Goal: Transaction & Acquisition: Purchase product/service

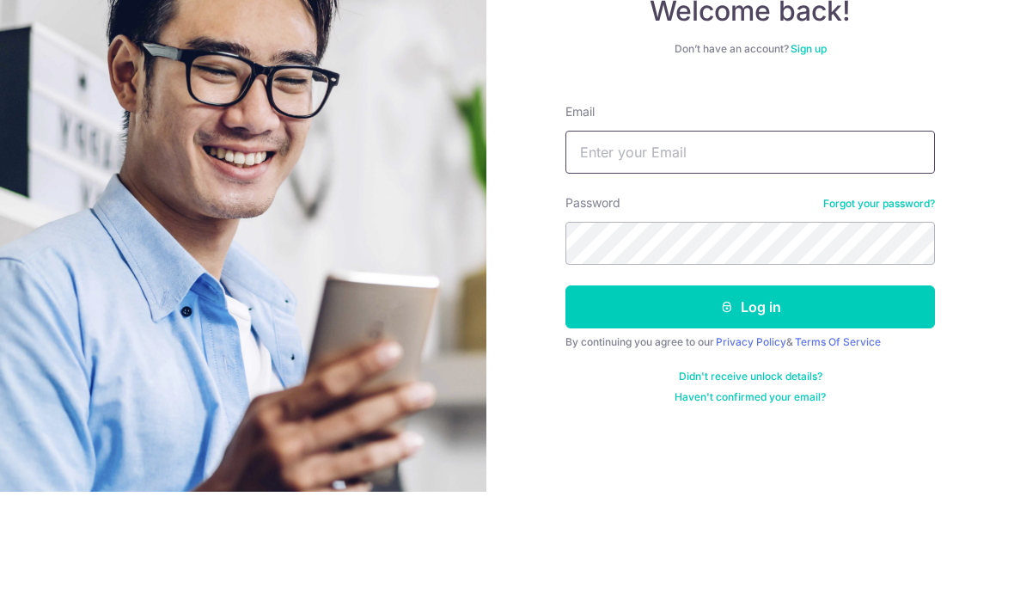
type input "[EMAIL_ADDRESS][DOMAIN_NAME]"
click at [750, 406] on button "Log in" at bounding box center [749, 427] width 369 height 43
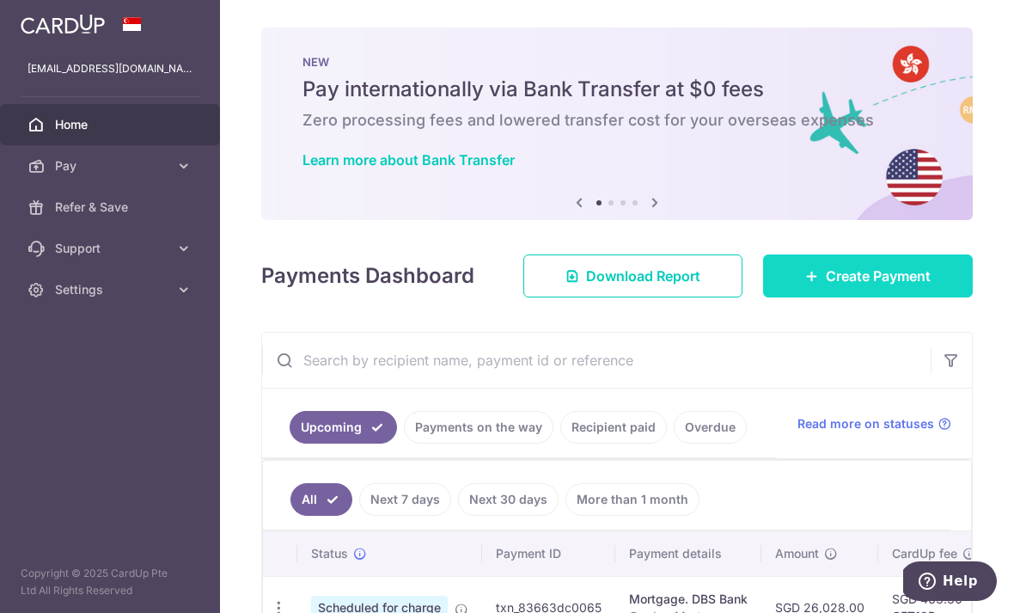
click at [895, 286] on span "Create Payment" at bounding box center [878, 276] width 105 height 21
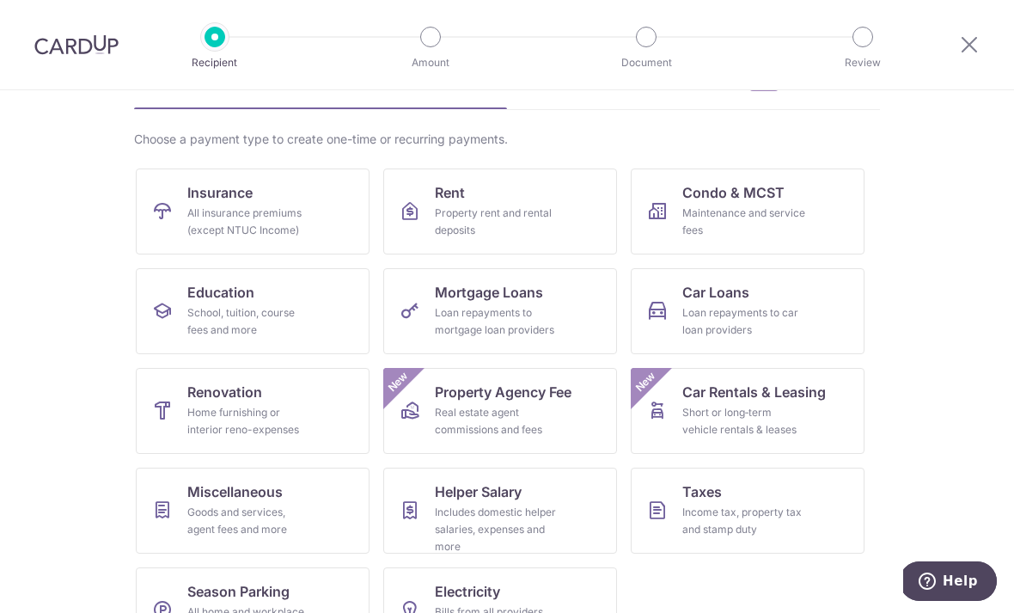
scroll to position [101, 0]
click at [203, 504] on div "Goods and services, agent fees and more" at bounding box center [249, 521] width 124 height 34
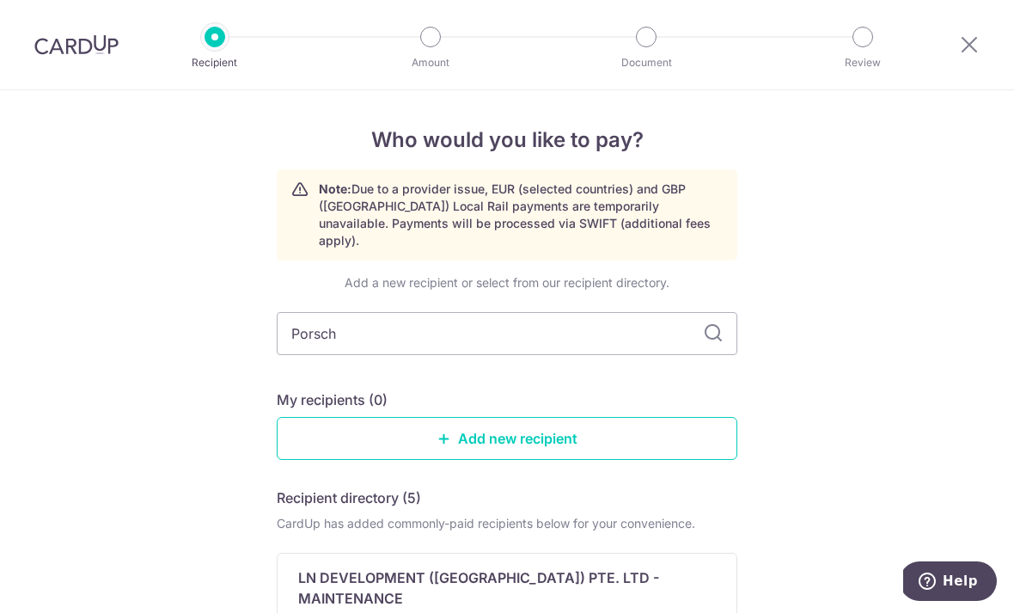
type input "Porsche"
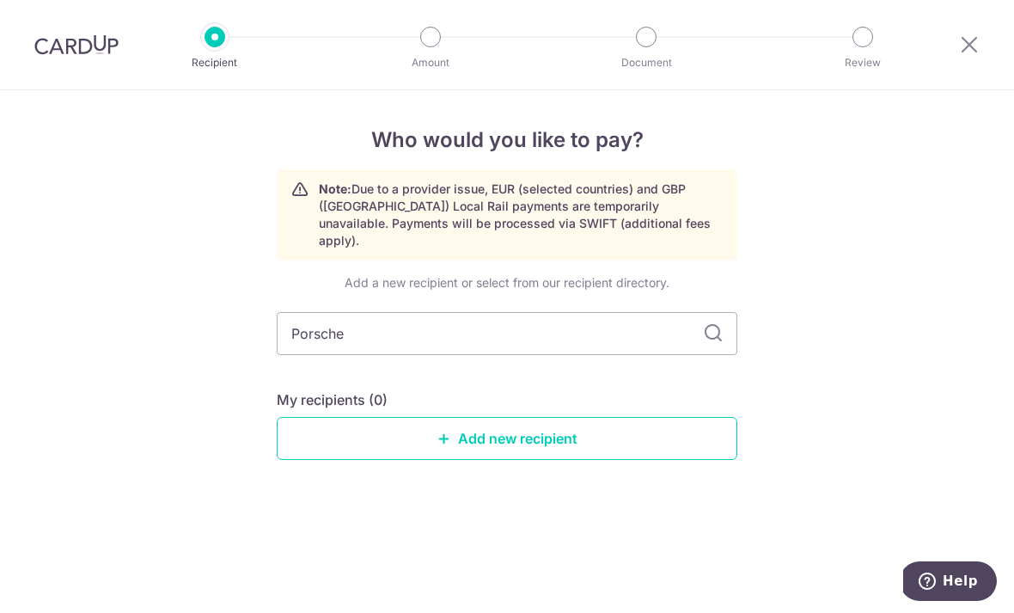
click at [713, 323] on icon at bounding box center [713, 333] width 21 height 21
click at [548, 426] on link "Add new recipient" at bounding box center [507, 438] width 461 height 43
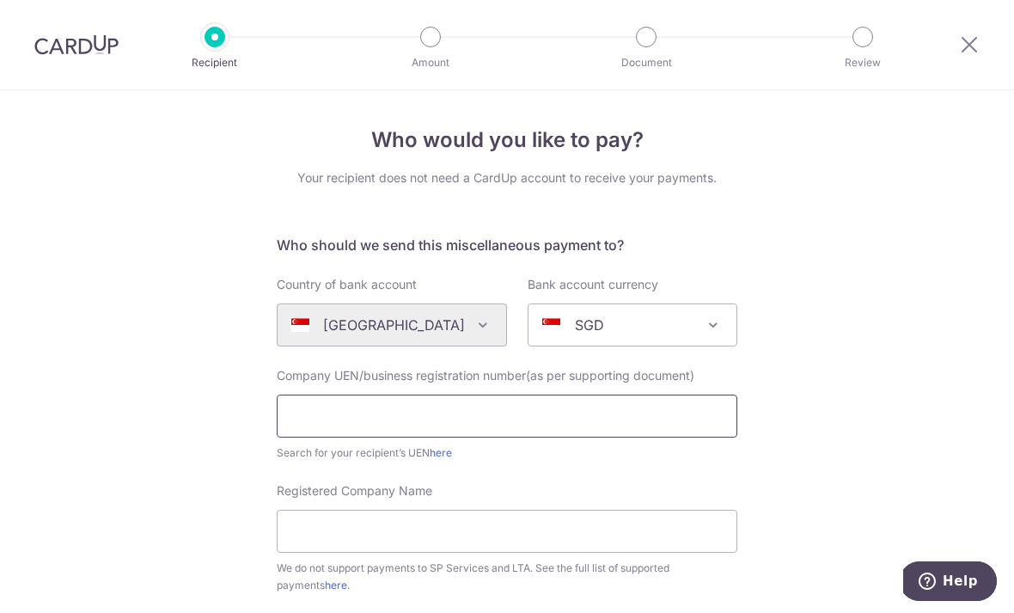
click at [614, 427] on input "text" at bounding box center [507, 415] width 461 height 43
click button "Submit Request" at bounding box center [0, 0] width 0 height 0
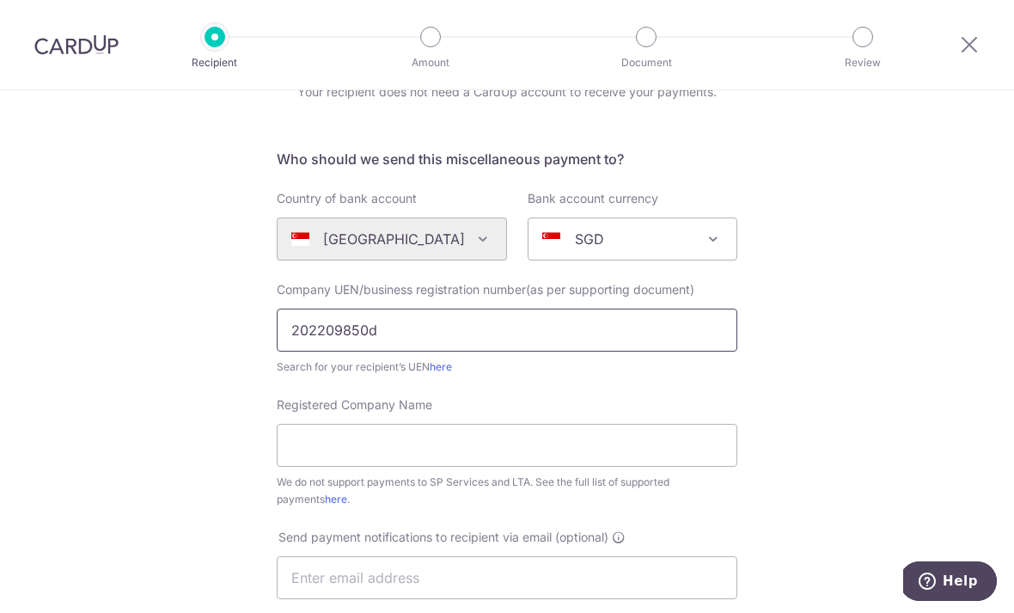
scroll to position [89, 0]
click button "Submit Request" at bounding box center [0, 0] width 0 height 0
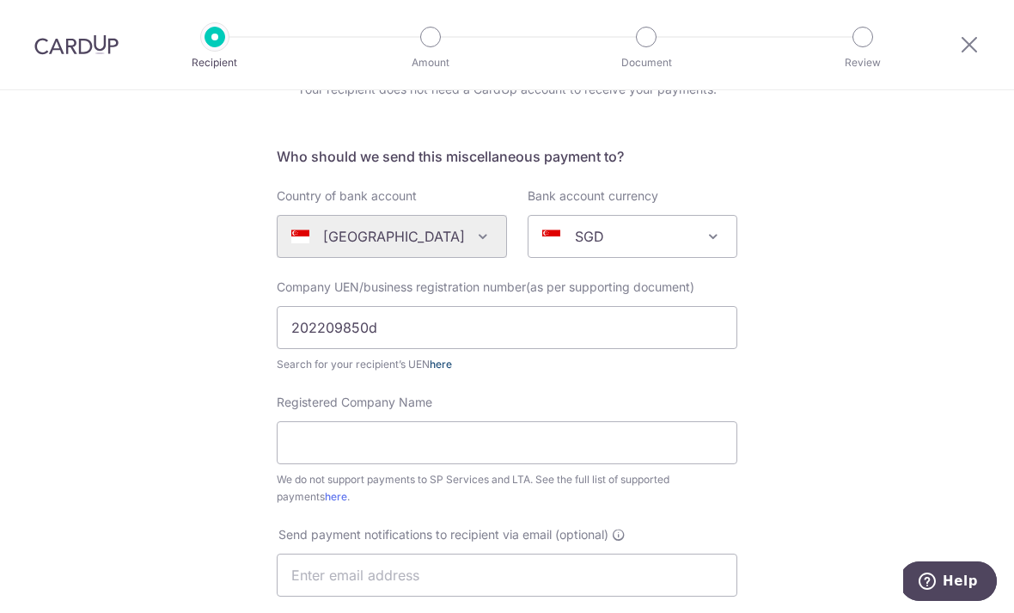
click at [443, 370] on link "here" at bounding box center [441, 363] width 22 height 13
click at [566, 459] on input "Registered Company Name" at bounding box center [507, 442] width 461 height 43
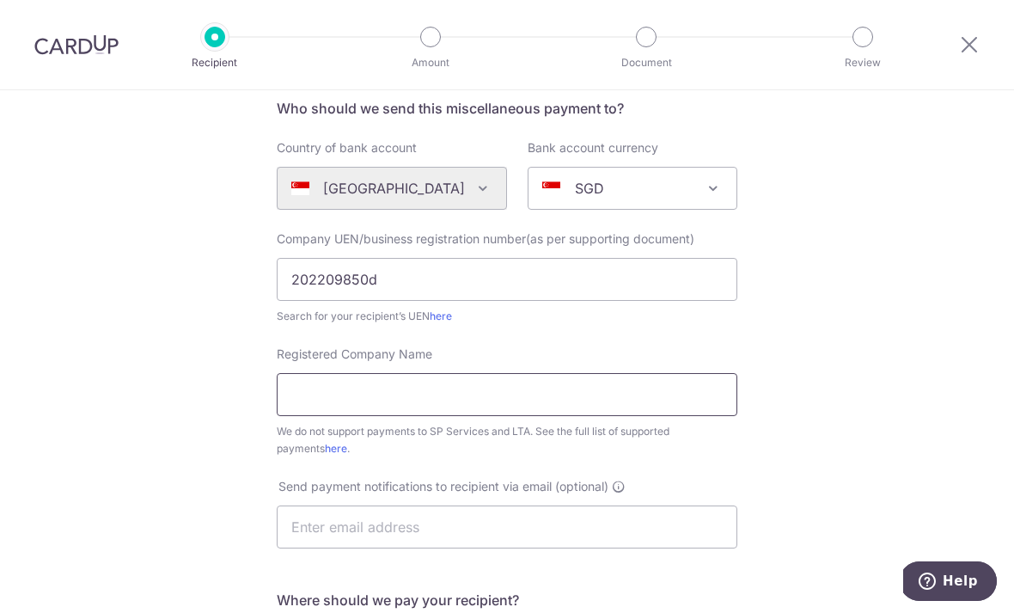
scroll to position [134, 0]
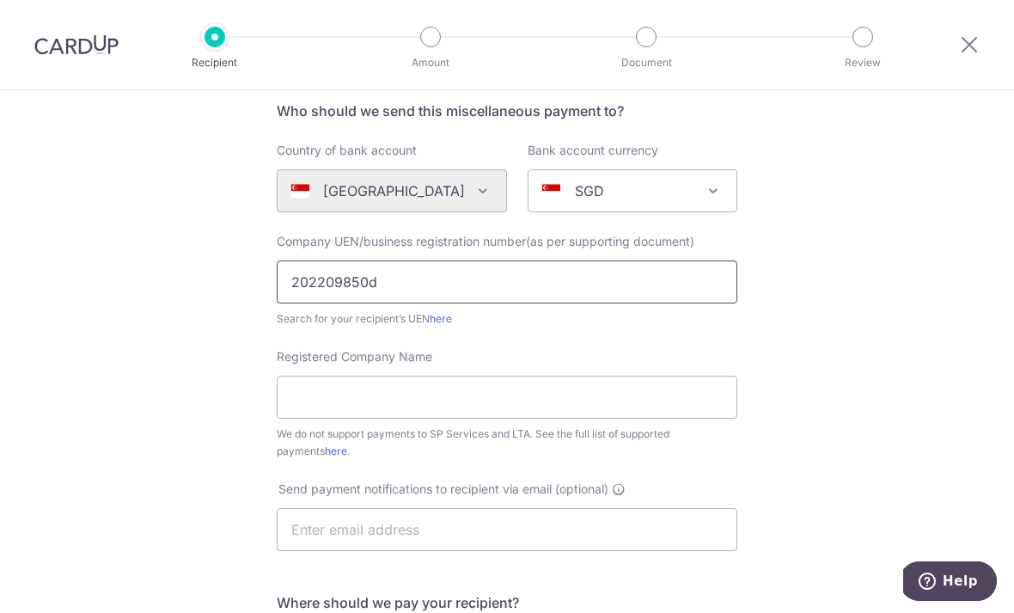
click at [565, 294] on input "202209850d" at bounding box center [507, 281] width 461 height 43
type input "202209850D"
click button "Submit Request" at bounding box center [0, 0] width 0 height 0
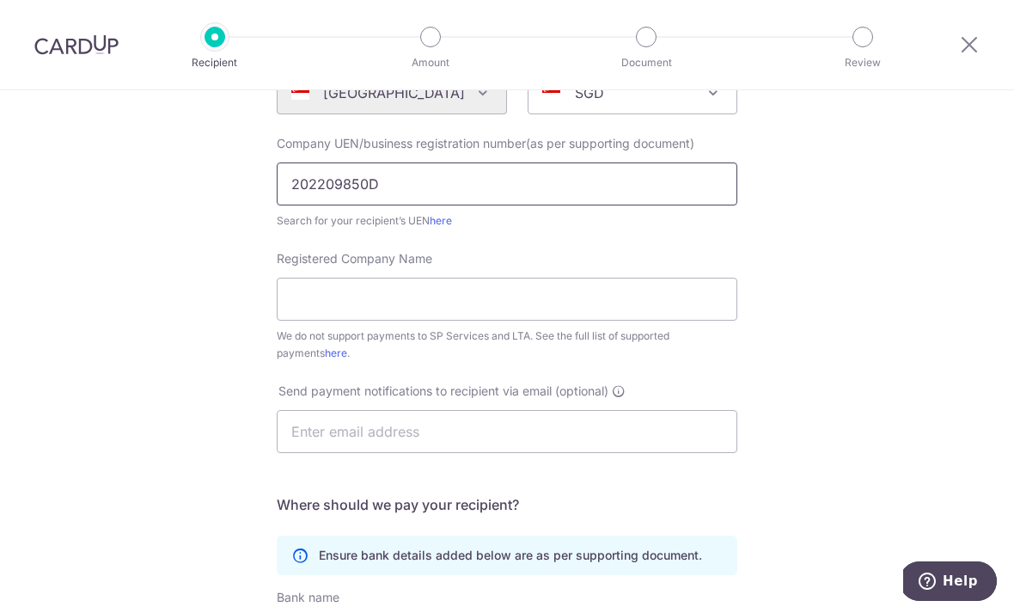
scroll to position [230, 0]
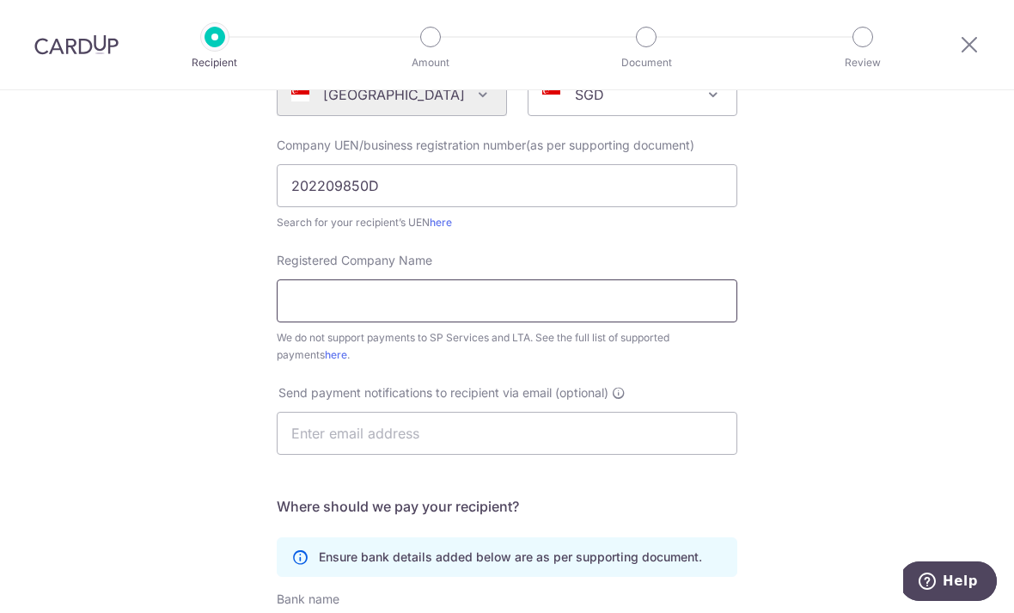
click at [504, 316] on input "Registered Company Name" at bounding box center [507, 300] width 461 height 43
type input "Porsche Singapore Pte Ltd"
click at [675, 445] on input "text" at bounding box center [507, 433] width 461 height 43
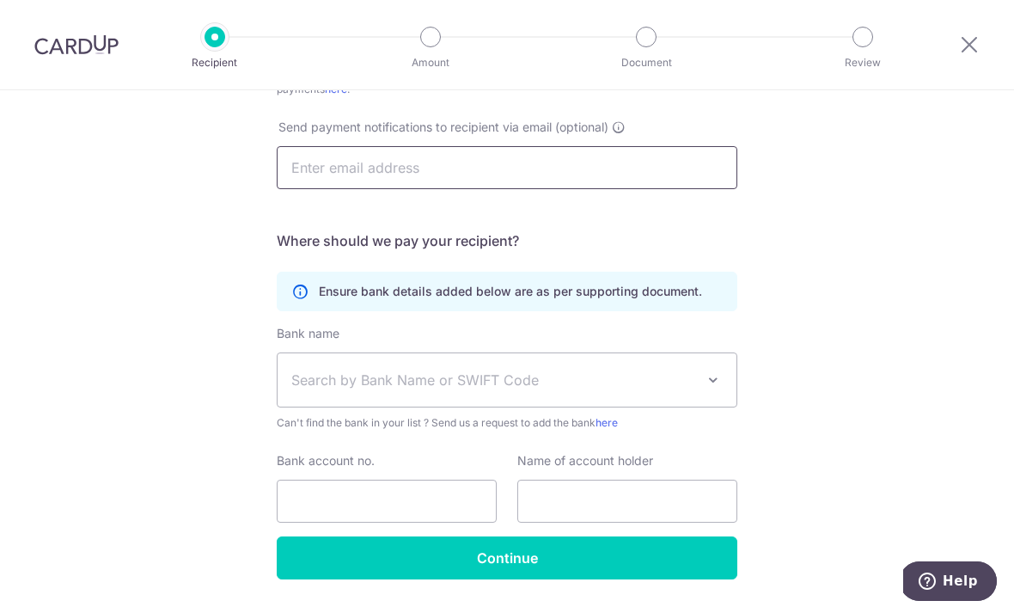
scroll to position [495, 0]
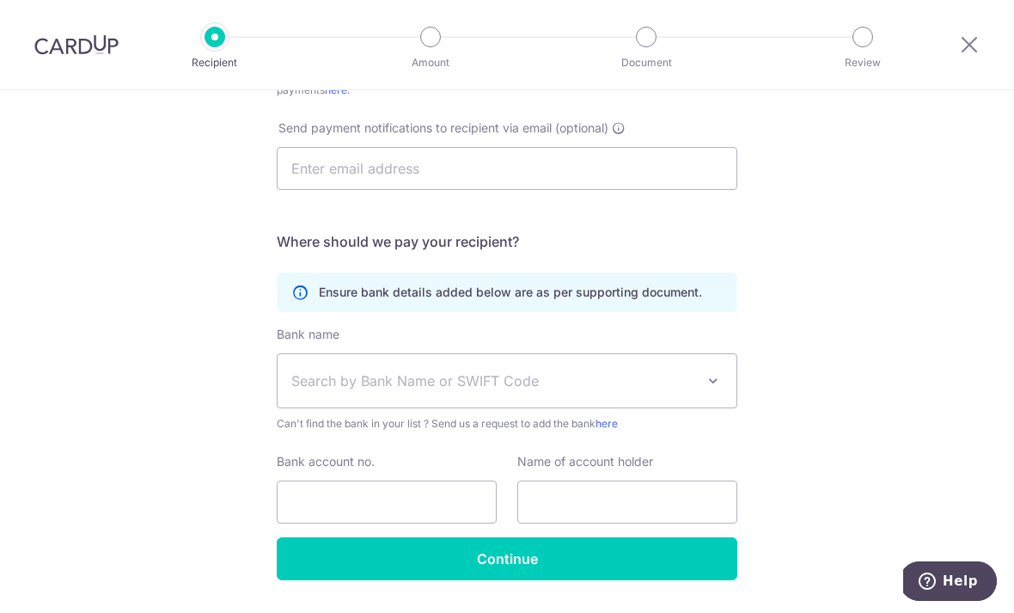
click at [662, 388] on span "Search by Bank Name or SWIFT Code" at bounding box center [493, 380] width 404 height 21
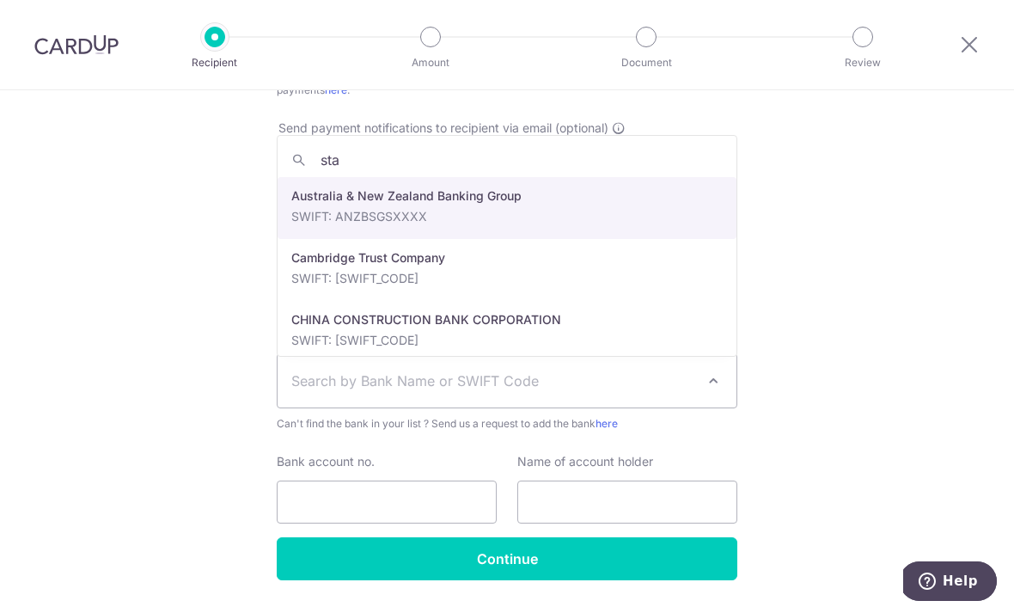
type input "stan"
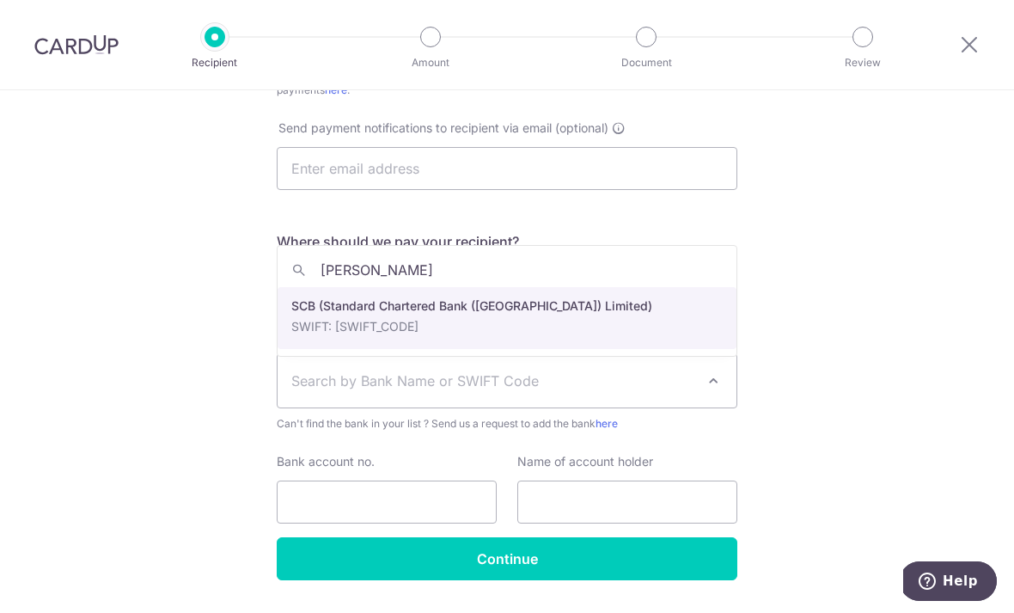
select select "14"
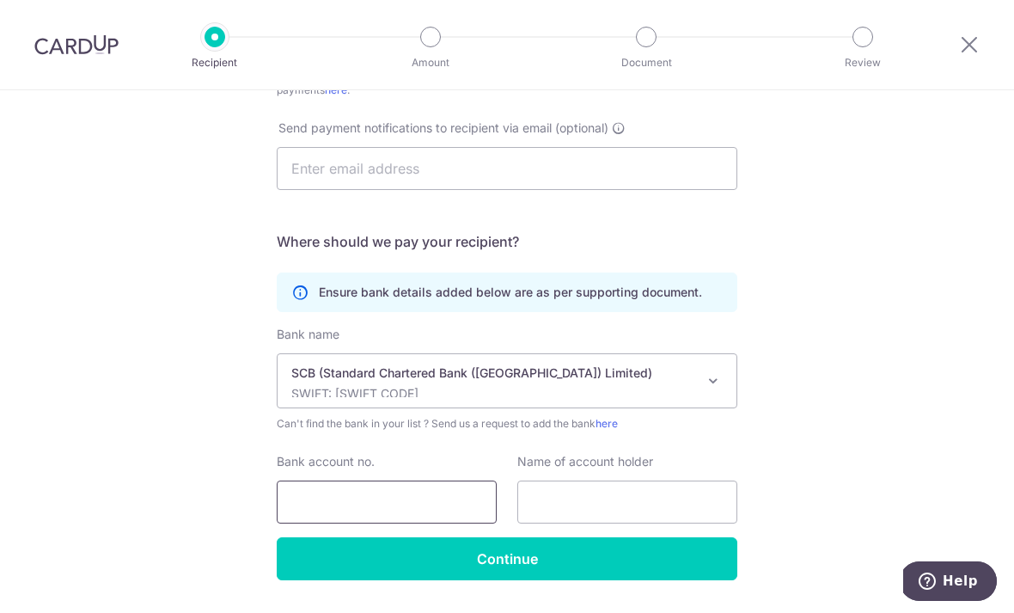
click at [422, 517] on input "Bank account no." at bounding box center [387, 501] width 220 height 43
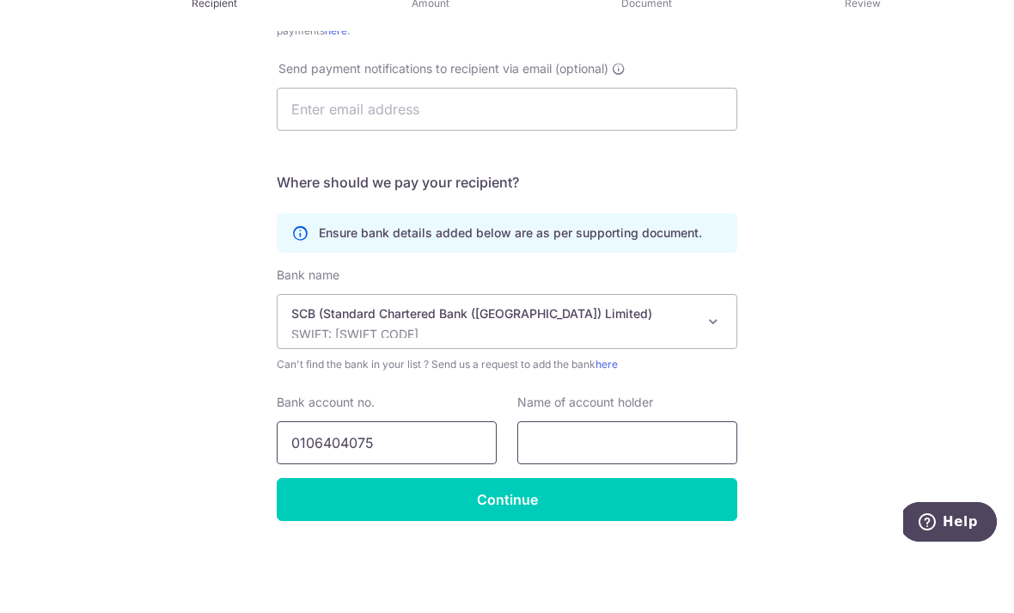
type input "0106404075"
click at [659, 480] on input "text" at bounding box center [627, 501] width 220 height 43
type input "Porsche Singapore pte ltd"
click at [858, 368] on div "Who would you like to pay? Your recipient does not need a CardUp account to rec…" at bounding box center [507, 127] width 1014 height 1065
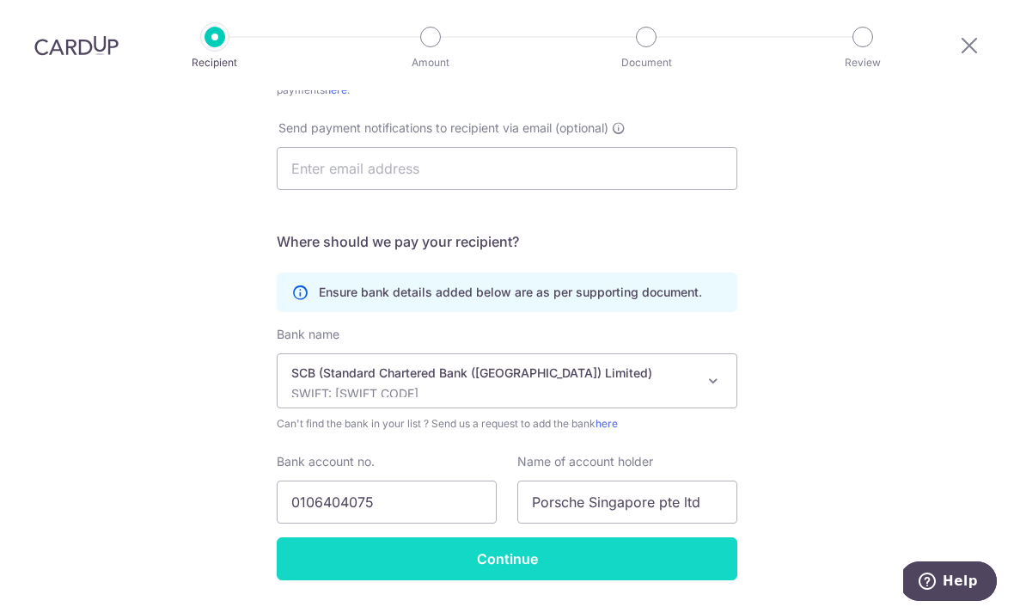
click at [597, 537] on input "Continue" at bounding box center [507, 558] width 461 height 43
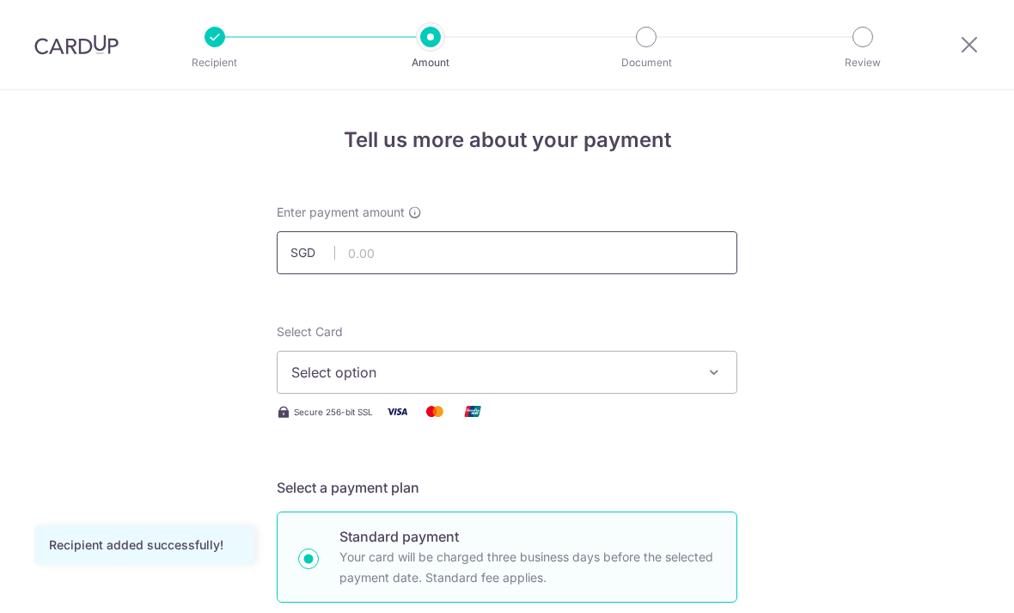
click at [558, 264] on input "text" at bounding box center [507, 252] width 461 height 43
type input "50,000.00"
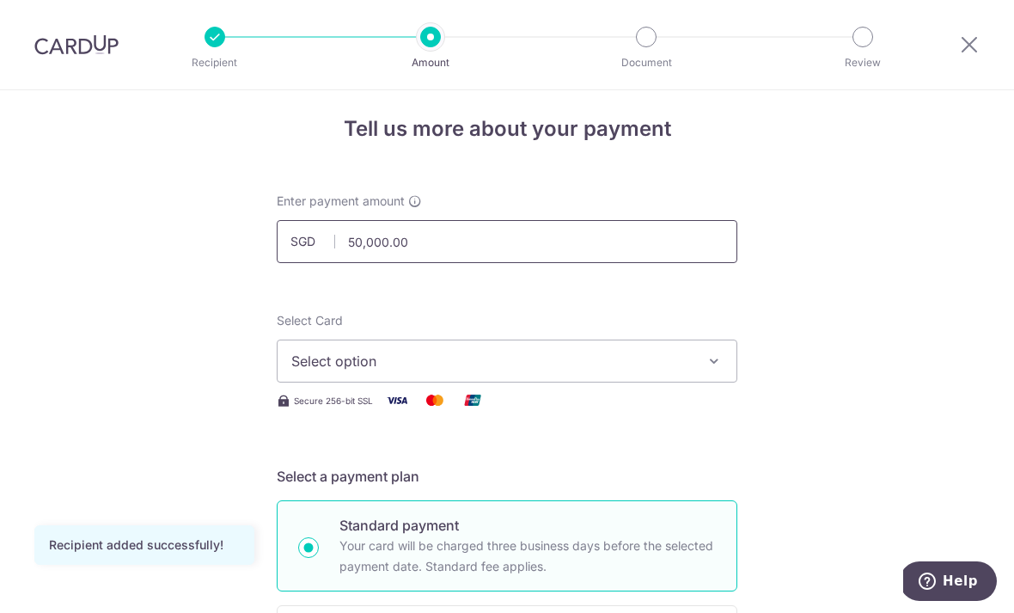
scroll to position [13, 0]
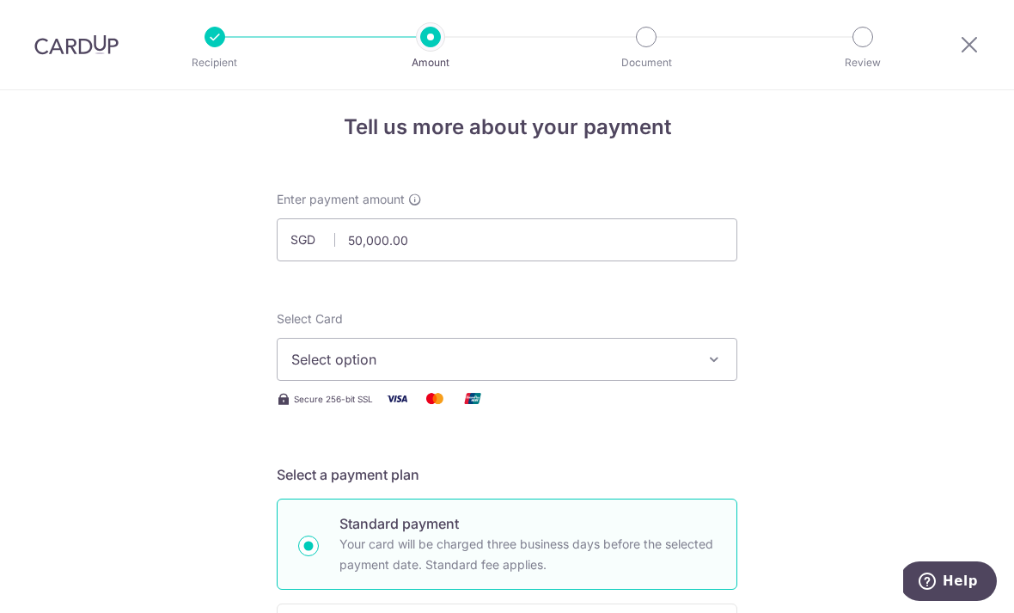
click at [716, 367] on icon "button" at bounding box center [713, 359] width 17 height 17
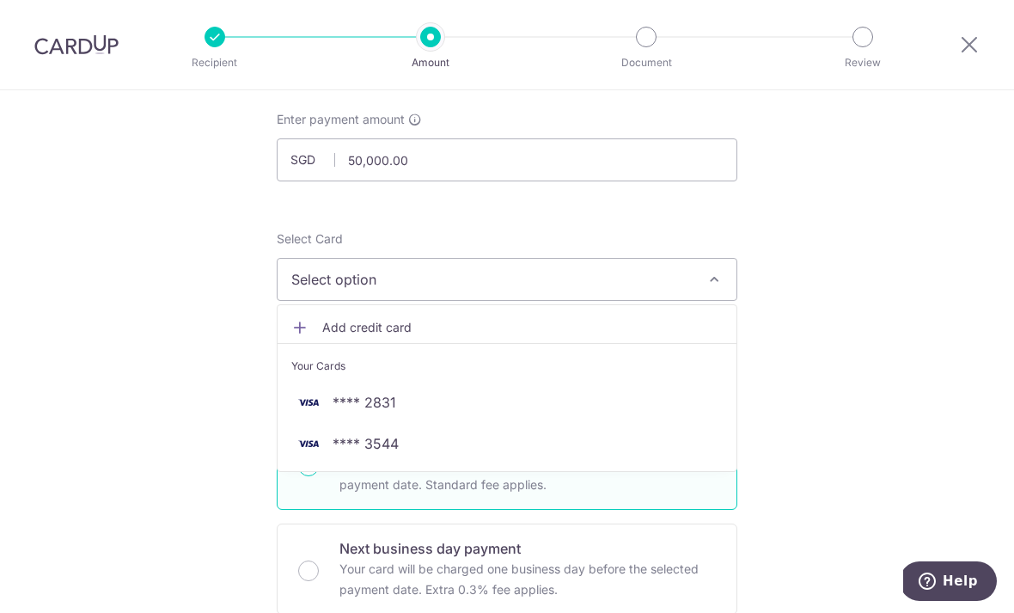
scroll to position [94, 0]
click at [383, 333] on span "Add credit card" at bounding box center [522, 326] width 400 height 17
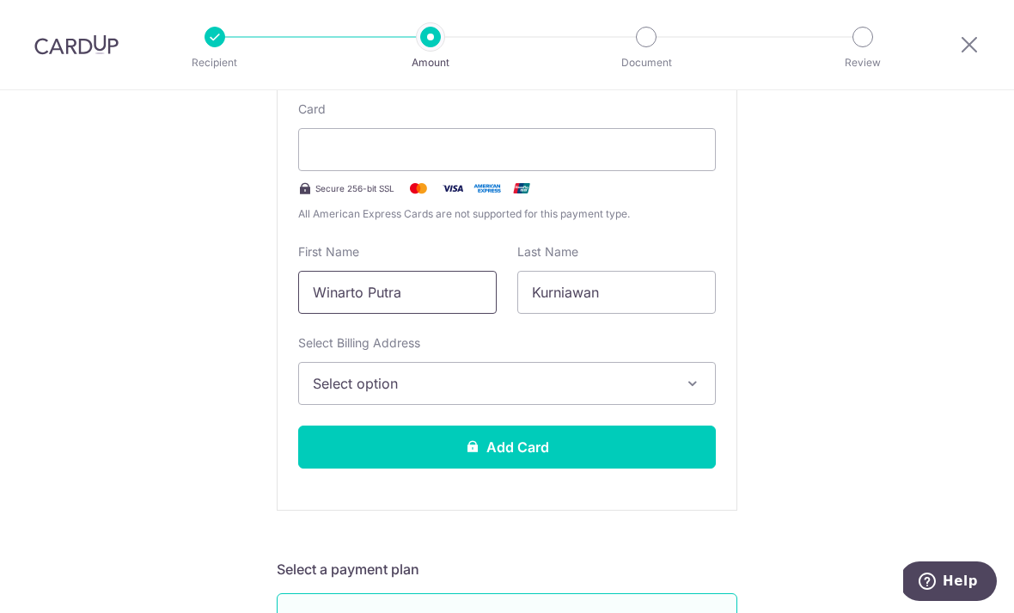
scroll to position [375, 0]
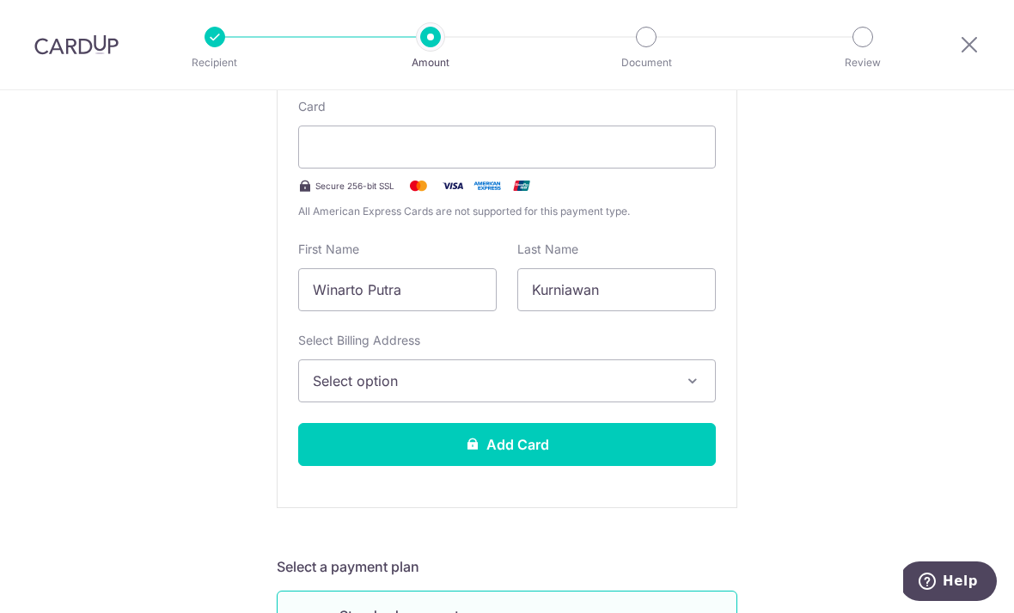
click at [694, 389] on icon "button" at bounding box center [692, 380] width 17 height 17
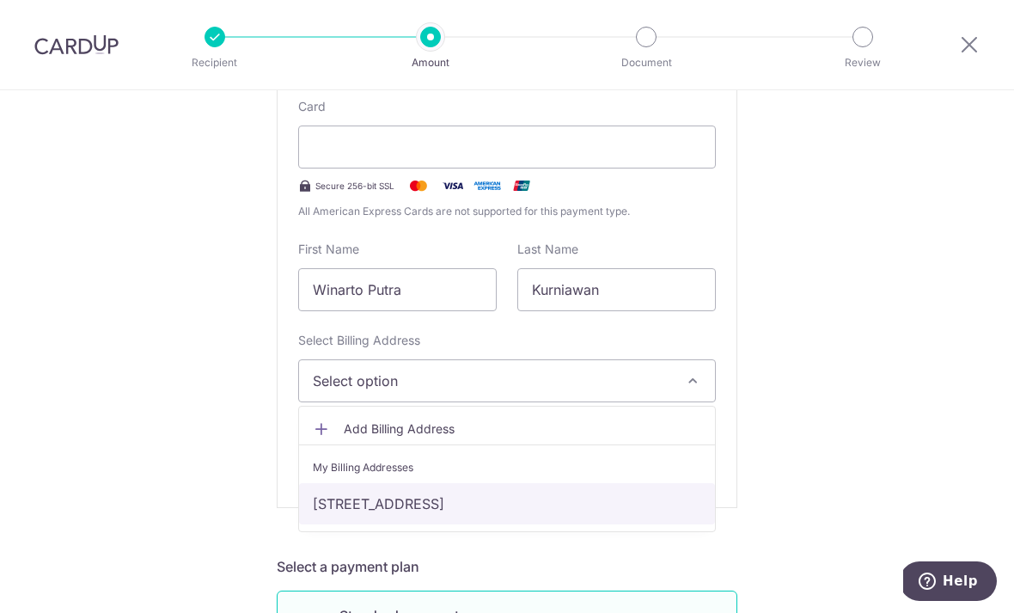
click at [585, 520] on link "35 JLN SAMPURNA, Singapore, Singapore-268292" at bounding box center [507, 503] width 416 height 41
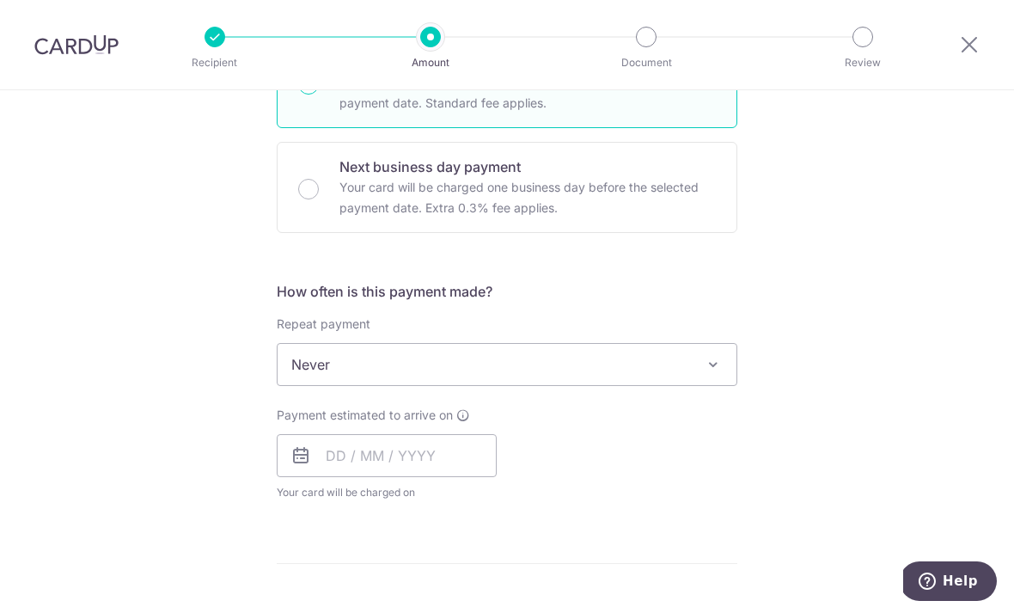
scroll to position [958, 0]
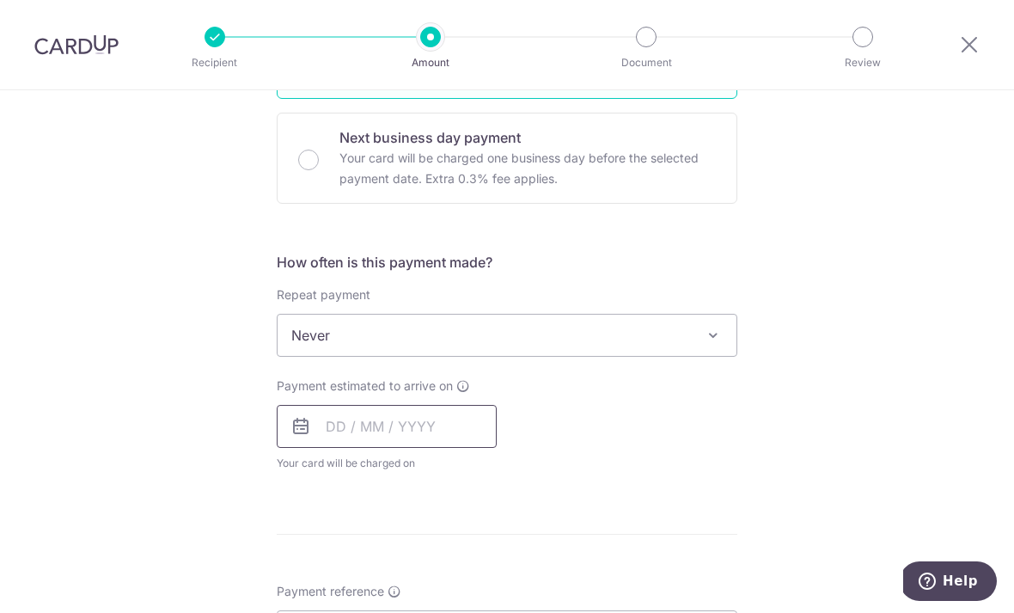
click at [347, 444] on input "text" at bounding box center [387, 426] width 220 height 43
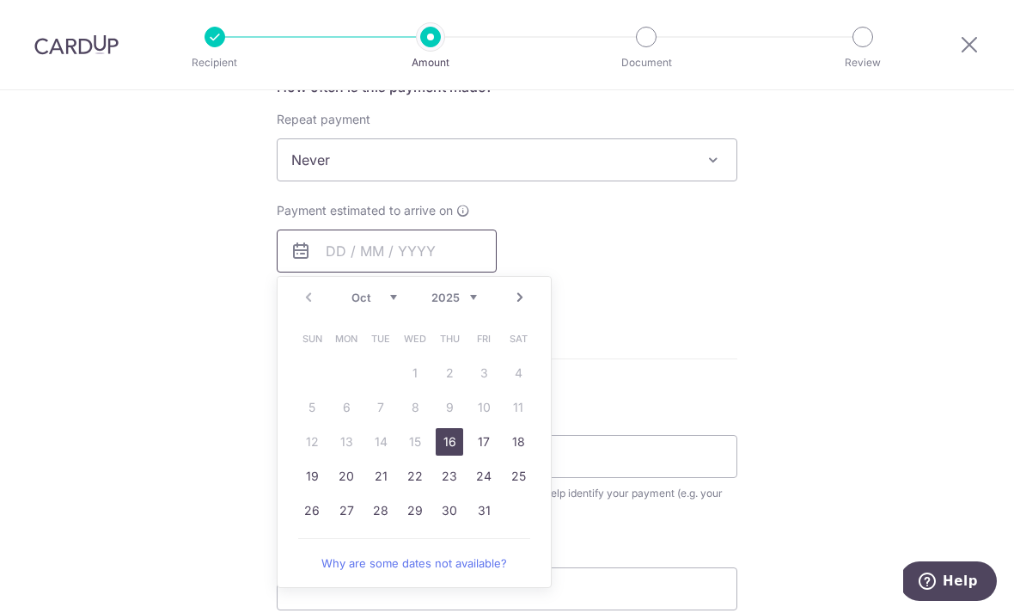
scroll to position [1136, 0]
click at [454, 449] on link "16" at bounding box center [449, 438] width 27 height 27
type input "[DATE]"
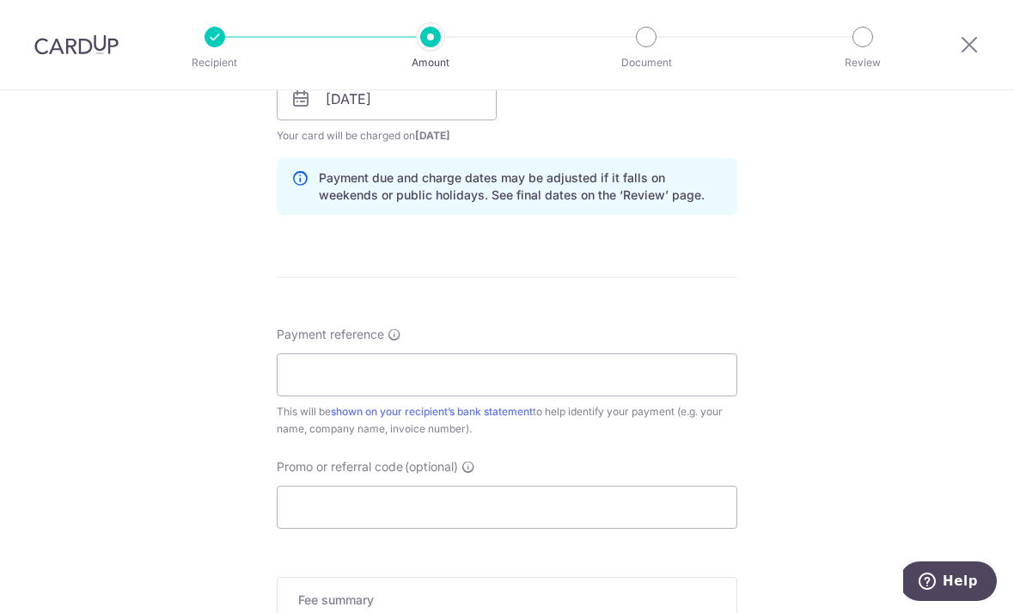
scroll to position [1282, 0]
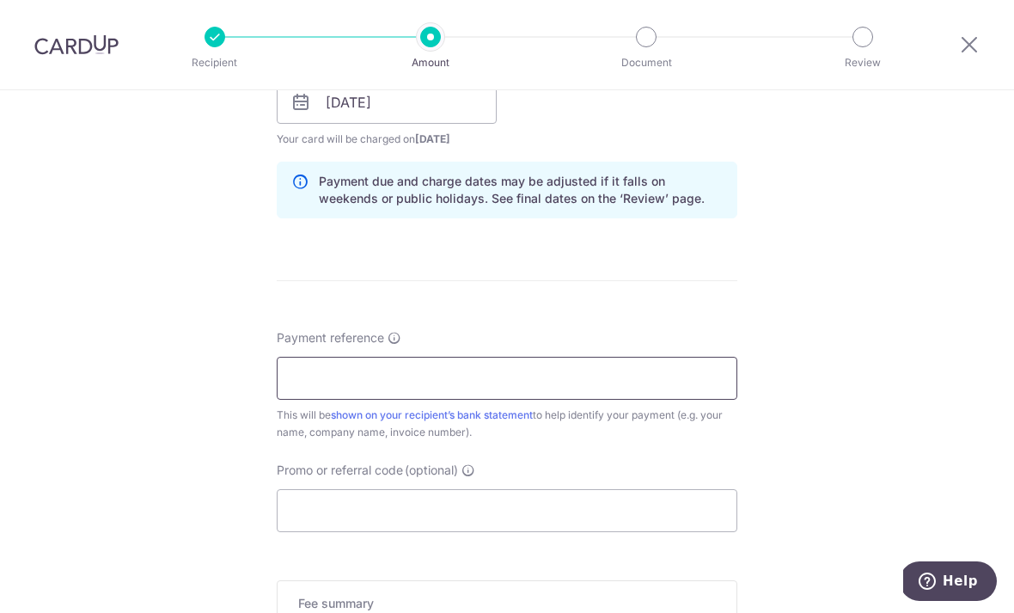
click at [675, 386] on input "Payment reference" at bounding box center [507, 378] width 461 height 43
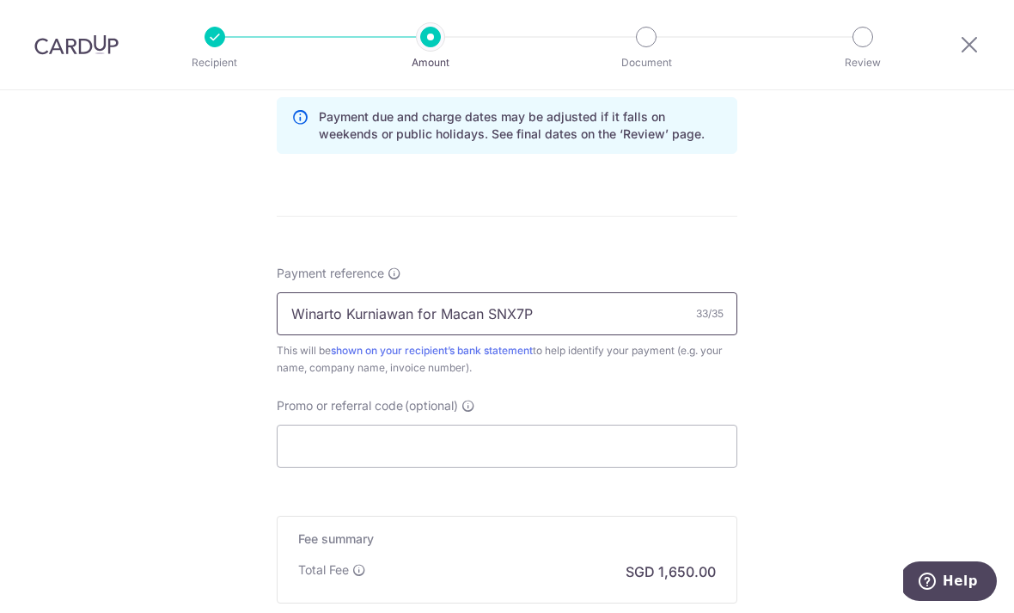
scroll to position [1349, 0]
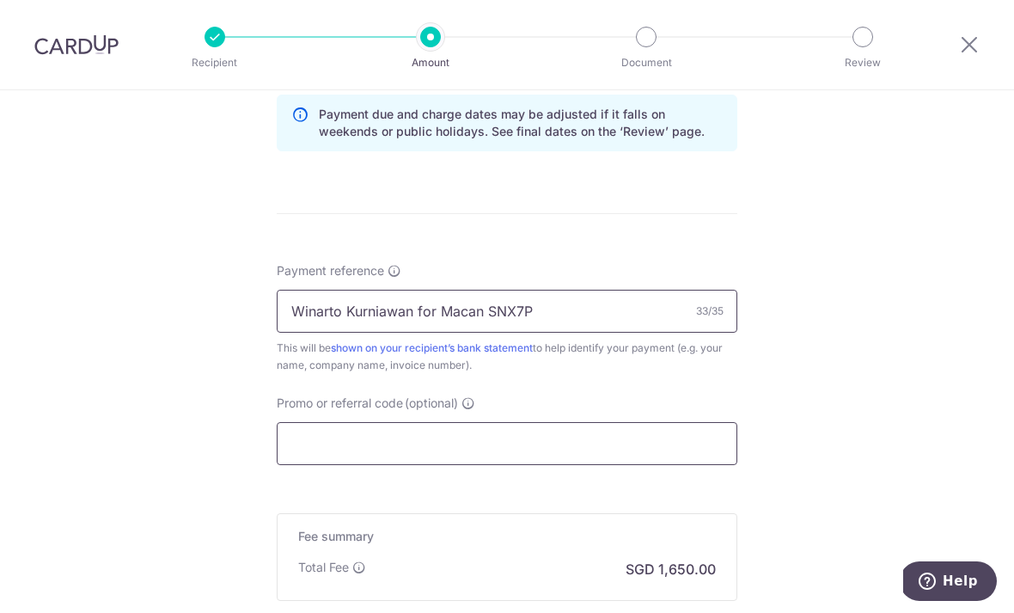
type input "Winarto Kurniawan for Macan SNX7P"
click at [642, 454] on input "Promo or referral code (optional)" at bounding box center [507, 443] width 461 height 43
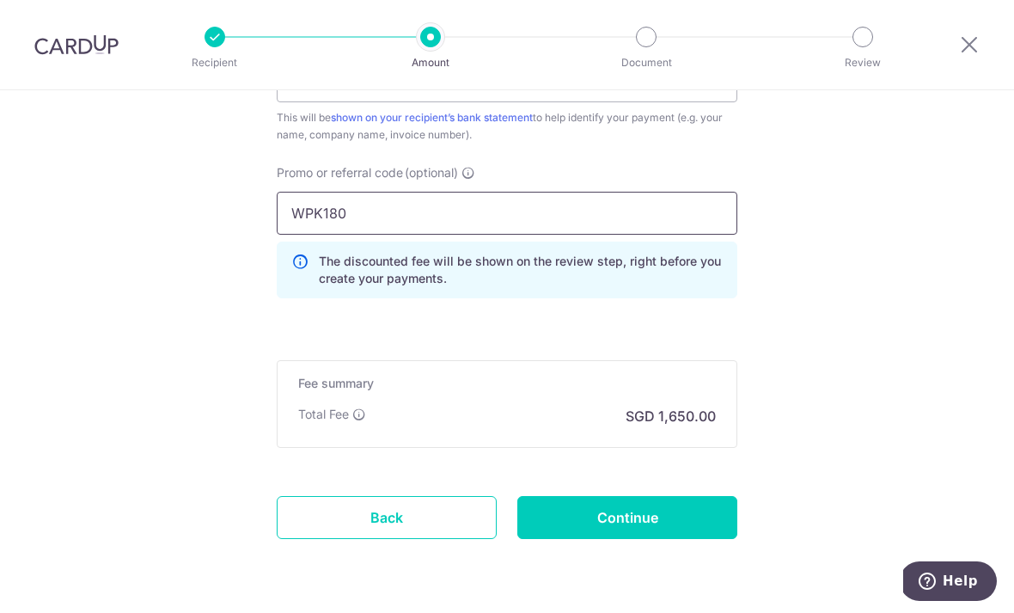
scroll to position [1583, 0]
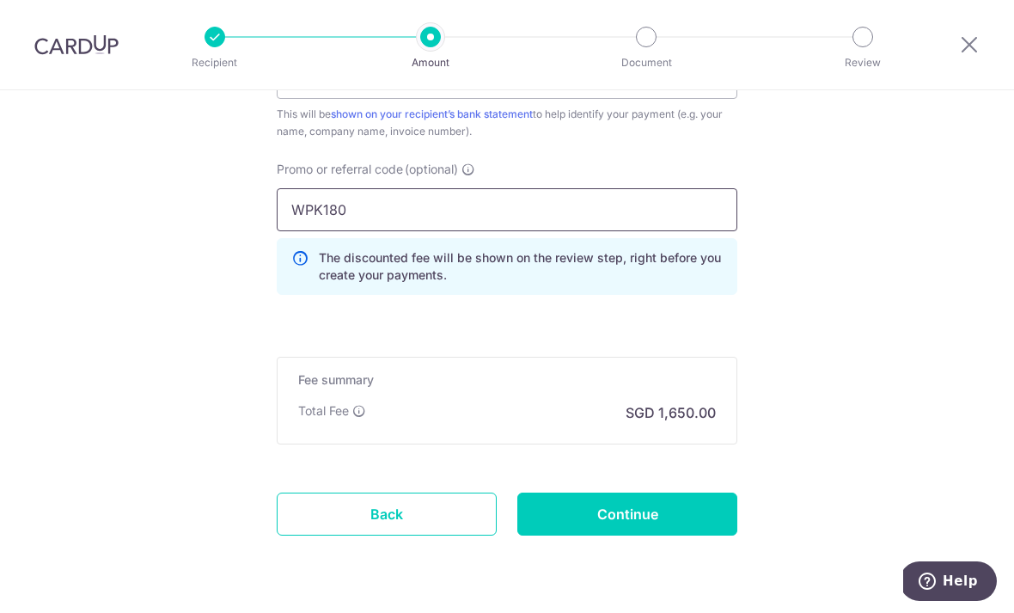
type input "WPK180"
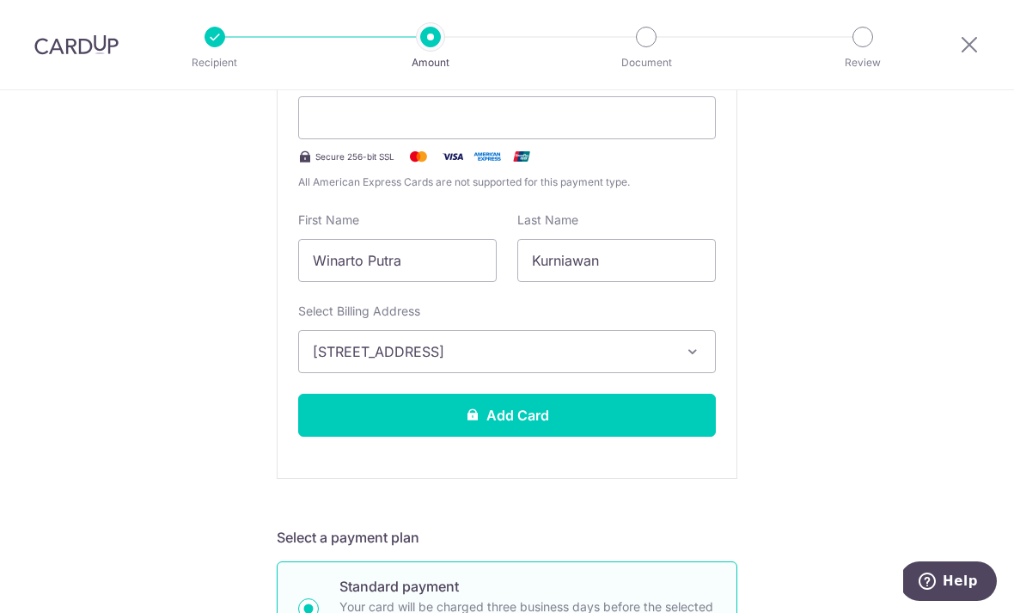
scroll to position [403, 0]
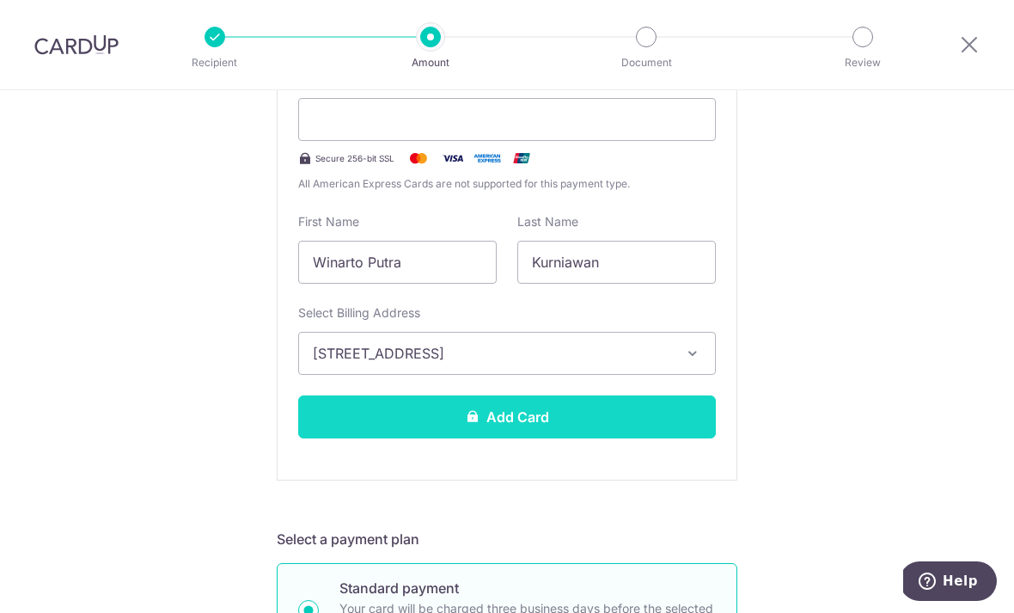
click at [552, 427] on button "Add Card" at bounding box center [507, 416] width 418 height 43
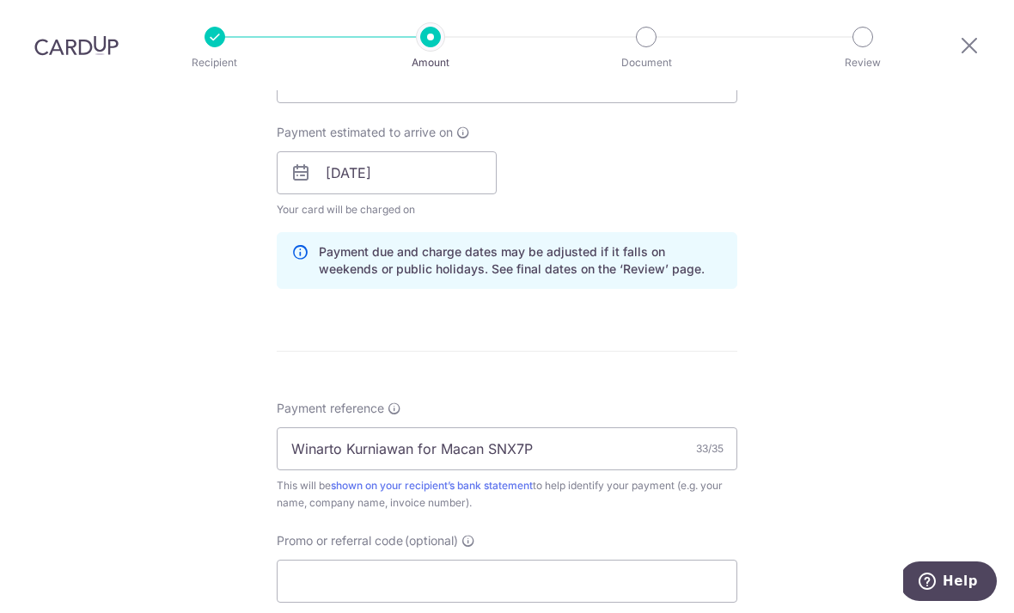
scroll to position [777, 0]
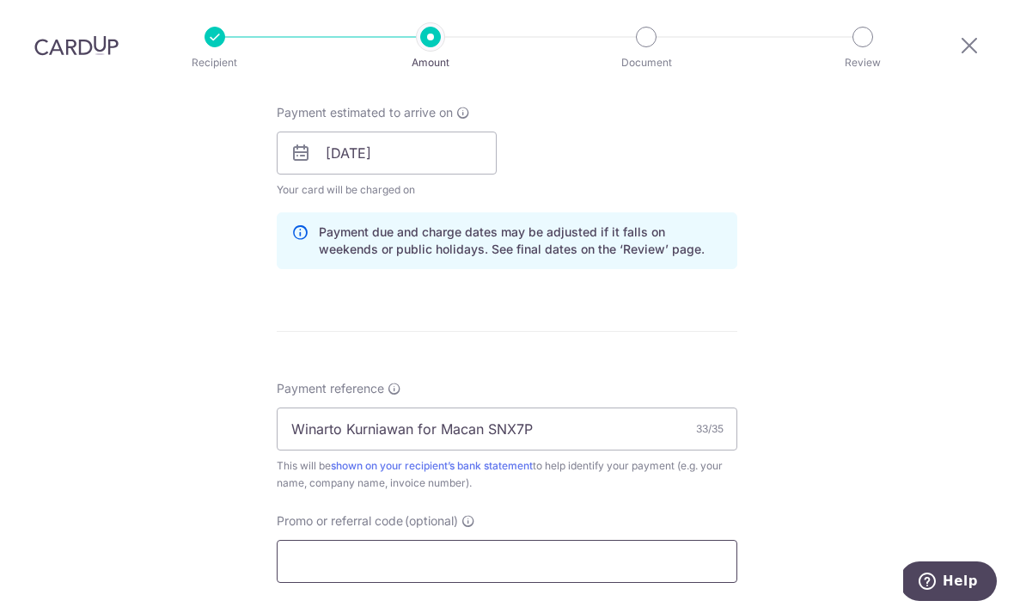
click at [675, 540] on input "Promo or referral code (optional)" at bounding box center [507, 561] width 461 height 43
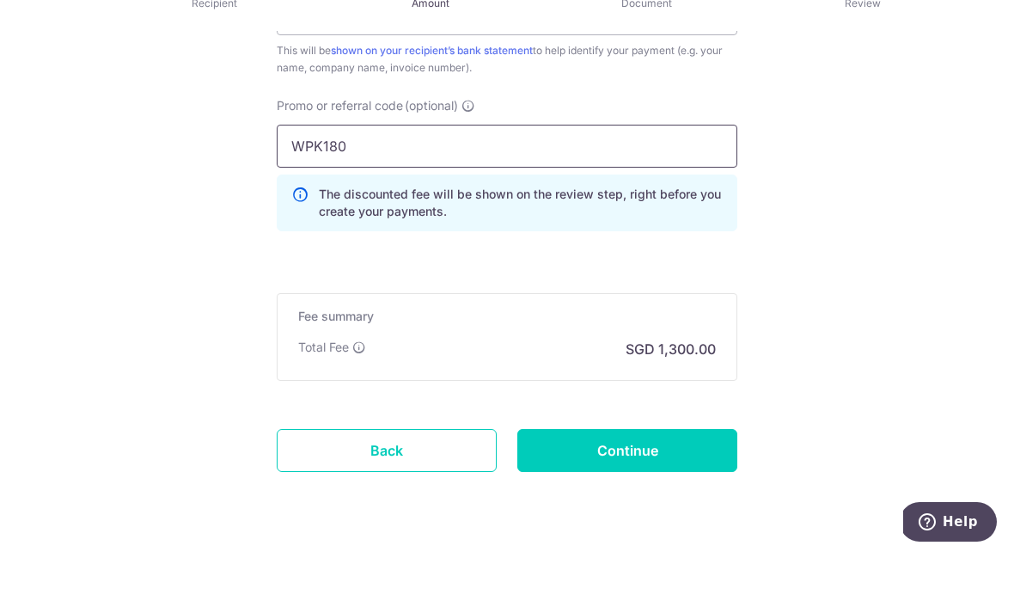
scroll to position [1120, 0]
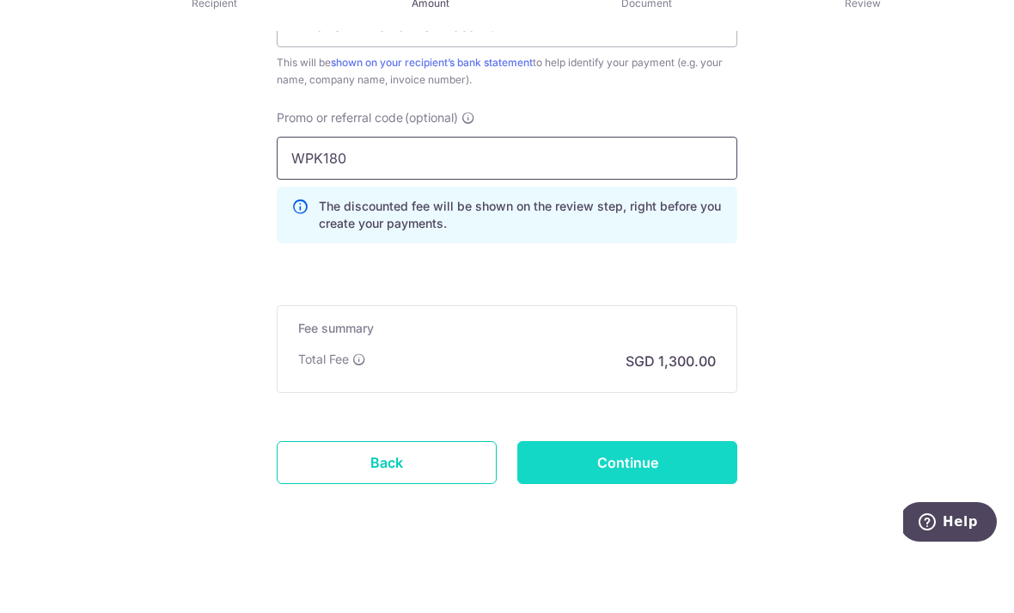
type input "WPK180"
click at [672, 500] on input "Continue" at bounding box center [627, 521] width 220 height 43
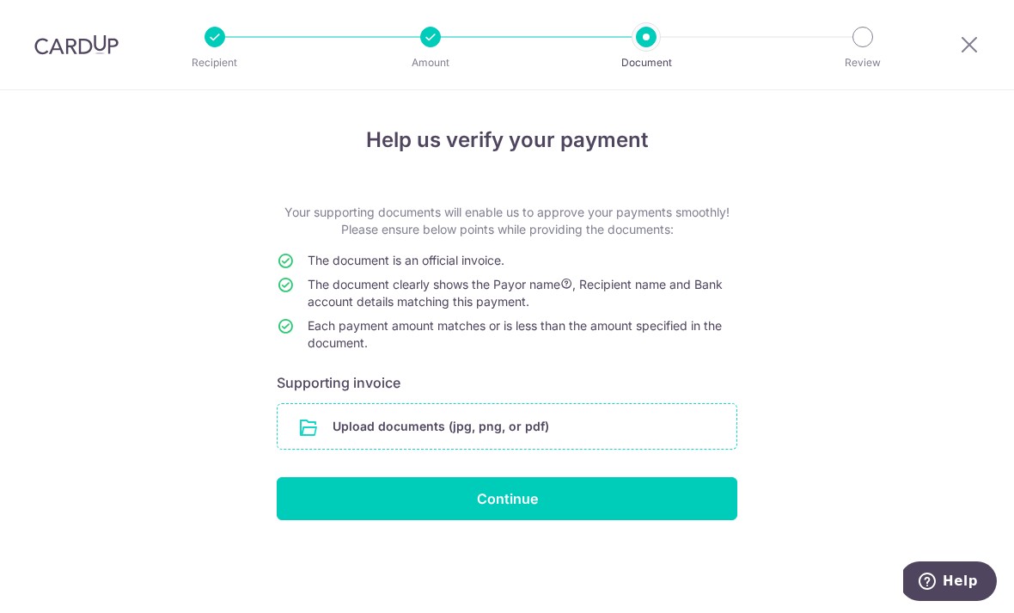
click at [544, 445] on input "file" at bounding box center [507, 426] width 459 height 45
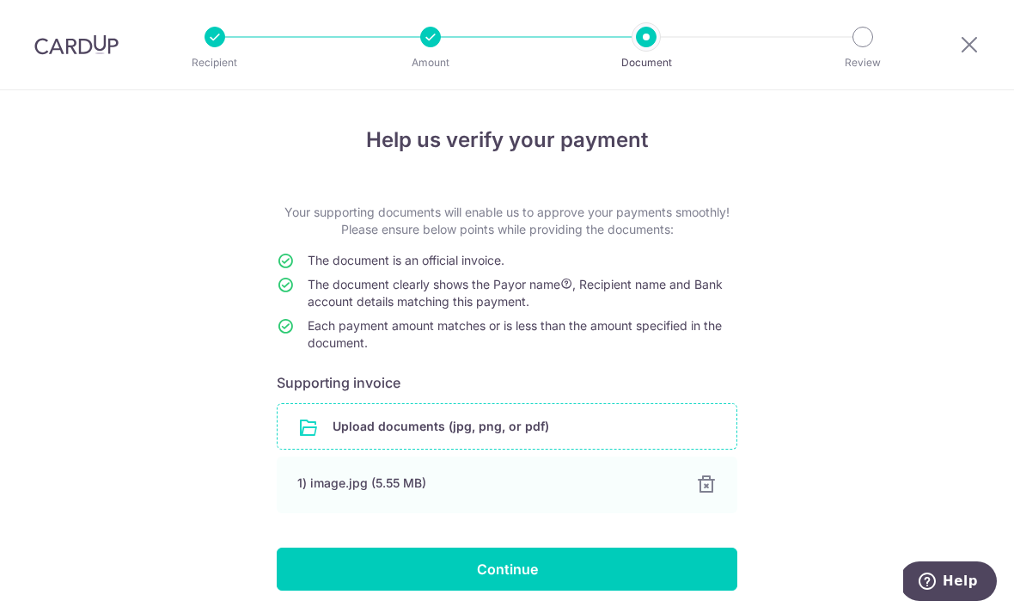
click at [528, 431] on input "file" at bounding box center [507, 426] width 459 height 45
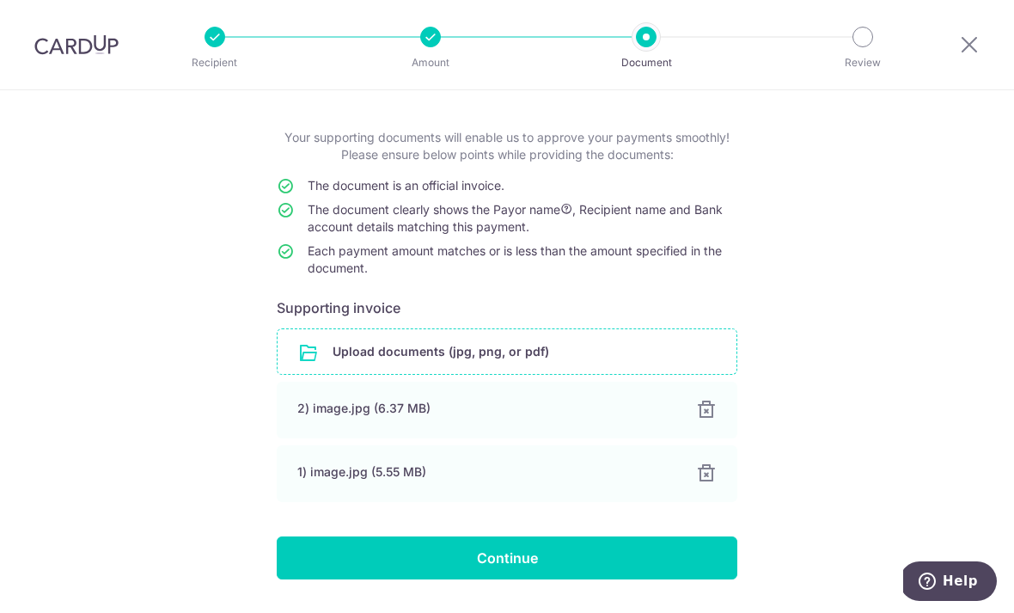
scroll to position [74, 0]
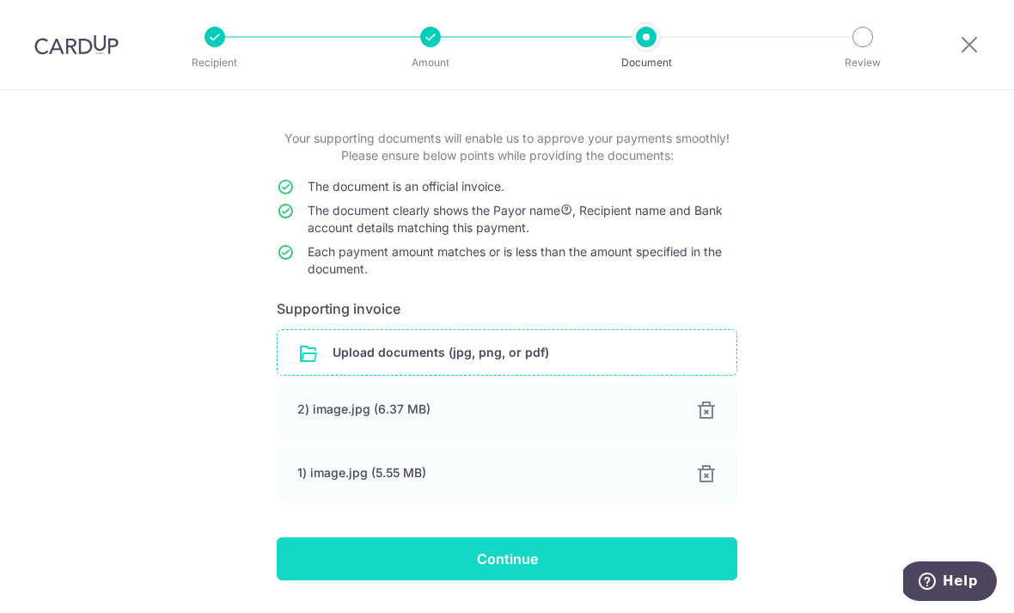
click at [557, 565] on input "Continue" at bounding box center [507, 558] width 461 height 43
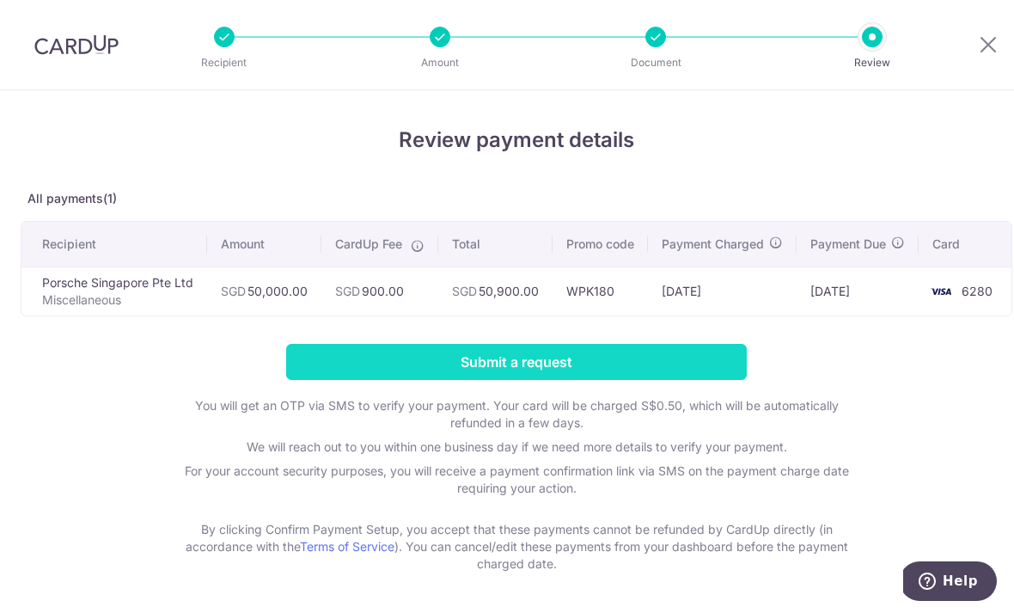
click at [605, 363] on input "Submit a request" at bounding box center [516, 362] width 461 height 36
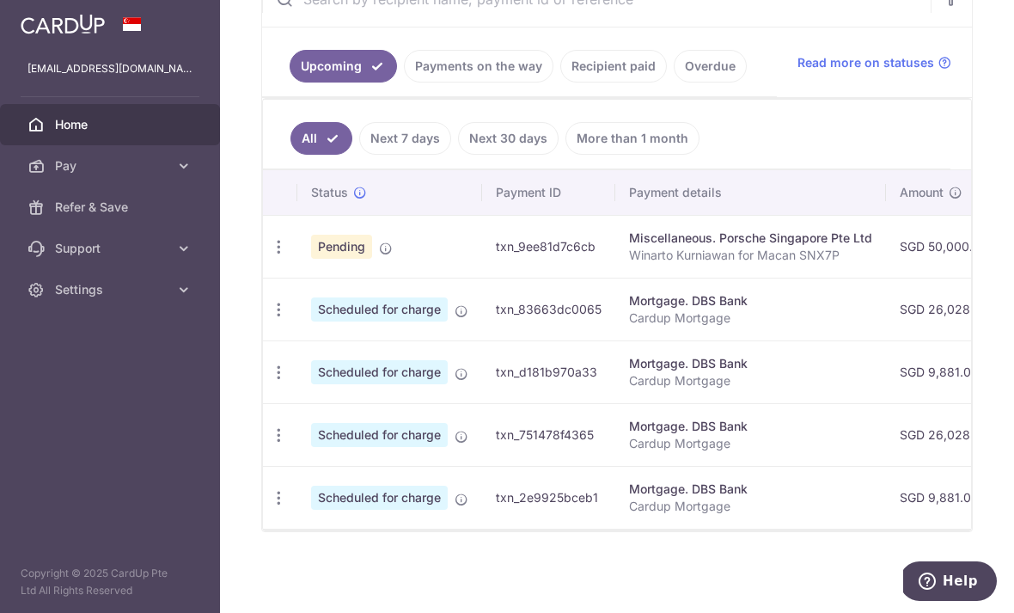
scroll to position [375, 0]
